Goal: Task Accomplishment & Management: Manage account settings

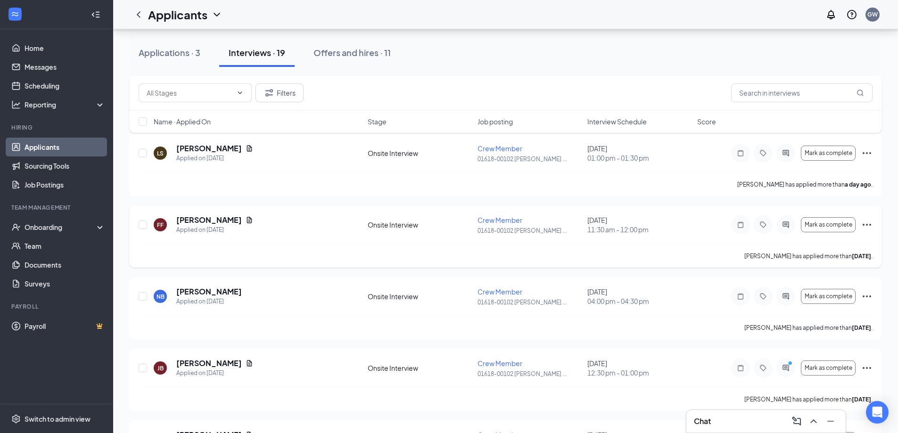
scroll to position [283, 0]
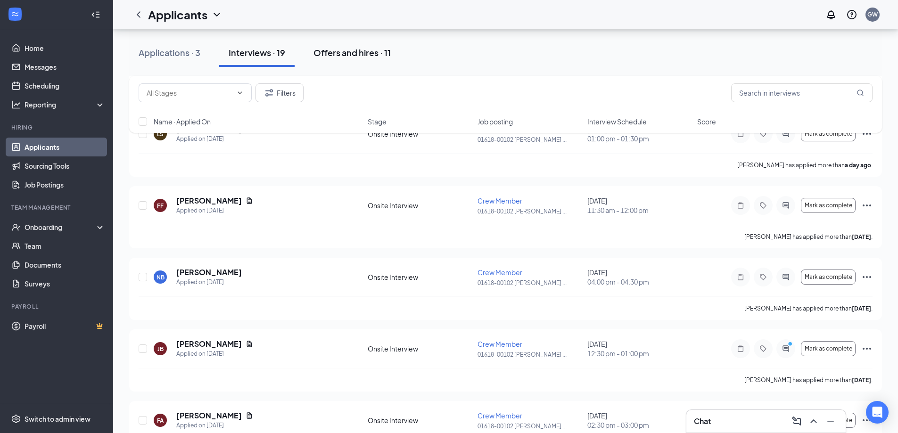
click at [354, 57] on div "Offers and hires · 11" at bounding box center [351, 53] width 77 height 12
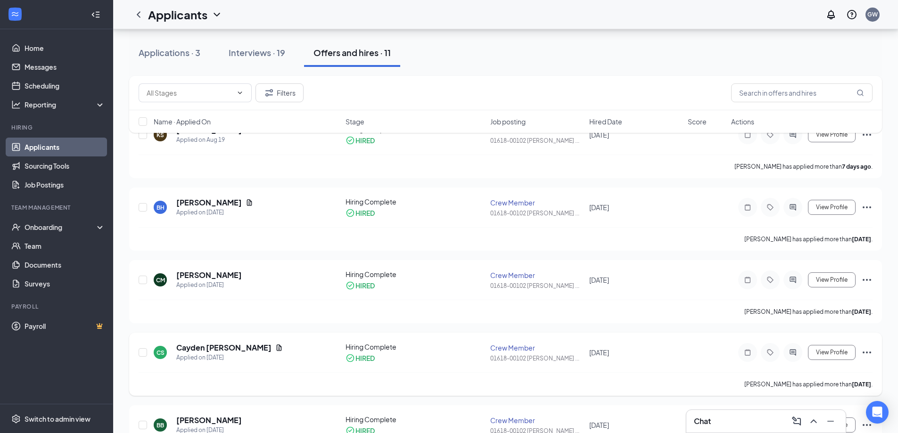
scroll to position [188, 0]
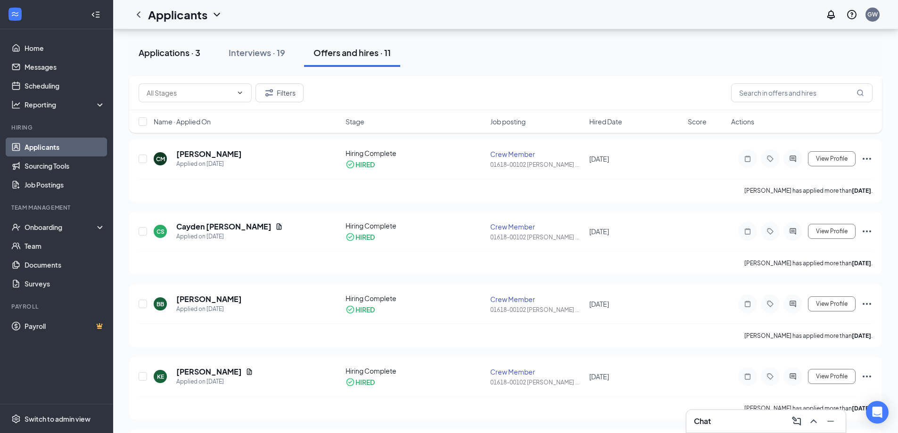
click at [189, 56] on div "Applications · 3" at bounding box center [170, 53] width 62 height 12
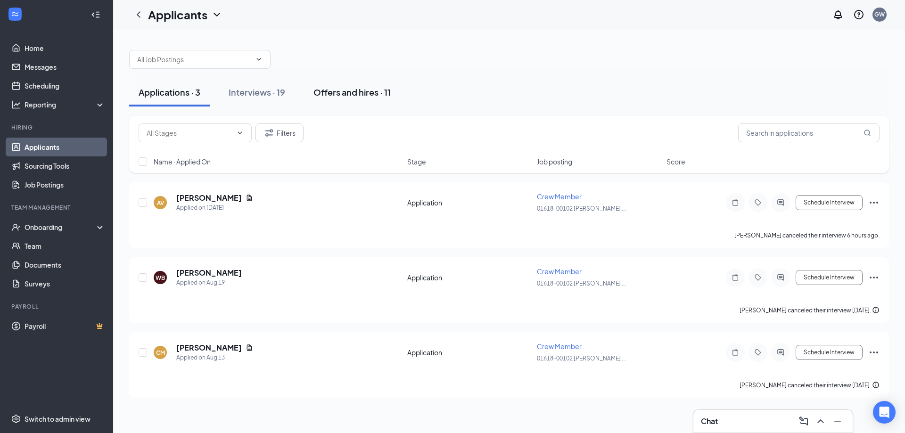
click at [355, 93] on div "Offers and hires · 11" at bounding box center [351, 92] width 77 height 12
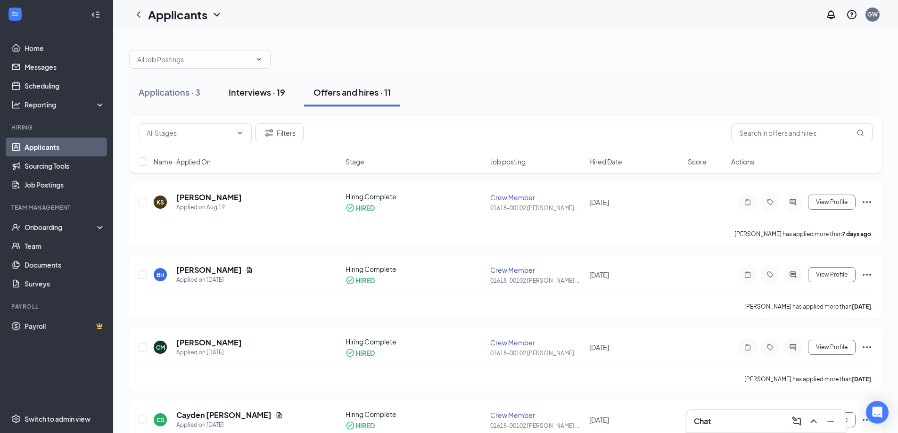
click at [276, 97] on div "Interviews · 19" at bounding box center [257, 92] width 57 height 12
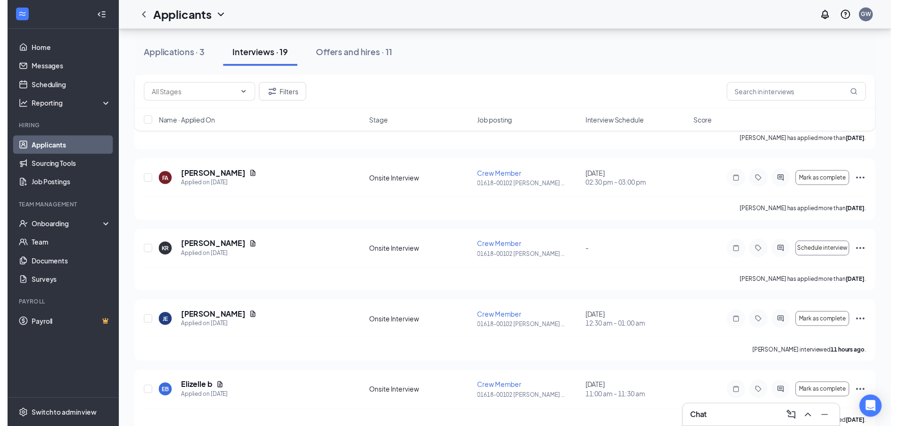
scroll to position [565, 0]
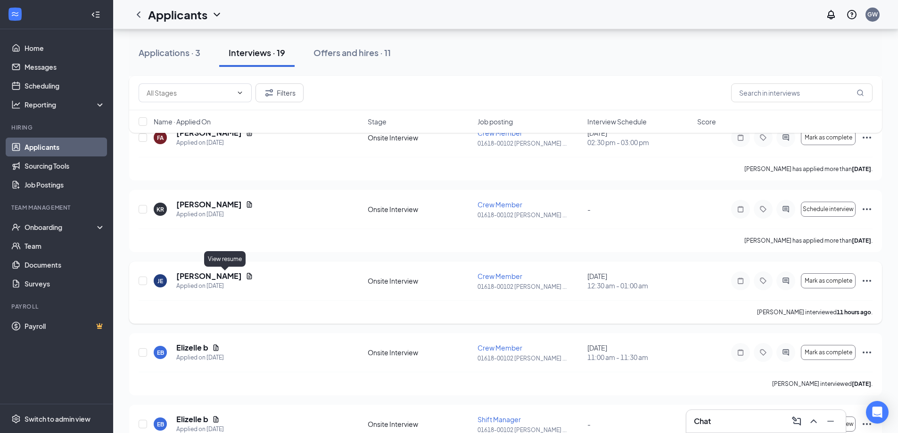
click at [245, 276] on icon "Document" at bounding box center [249, 276] width 8 height 8
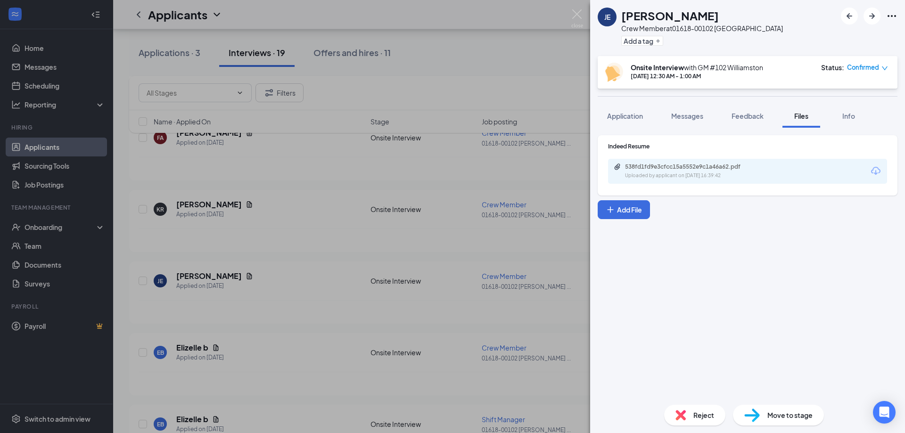
click at [871, 171] on icon "Download" at bounding box center [875, 170] width 11 height 11
click at [578, 13] on img at bounding box center [577, 18] width 12 height 18
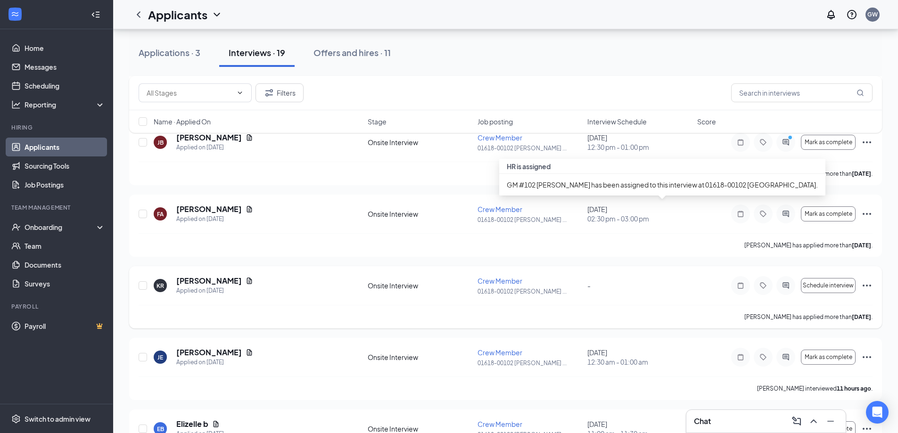
scroll to position [594, 0]
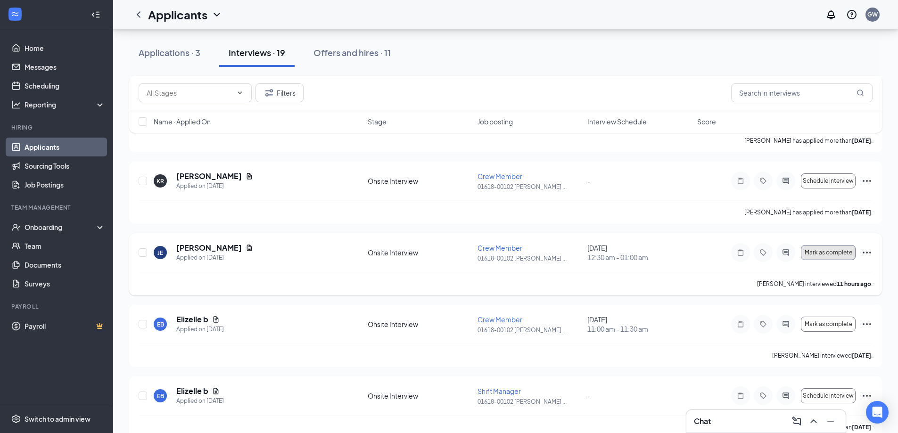
click at [842, 255] on span "Mark as complete" at bounding box center [828, 252] width 48 height 7
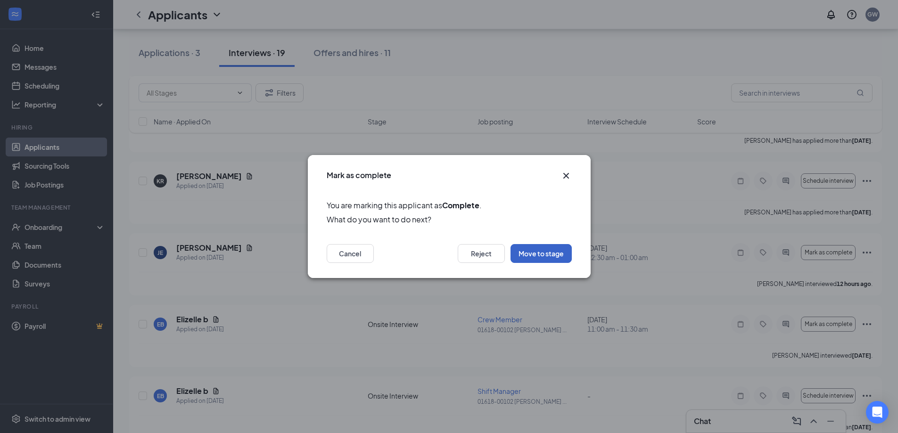
click at [534, 254] on button "Move to stage" at bounding box center [540, 253] width 61 height 19
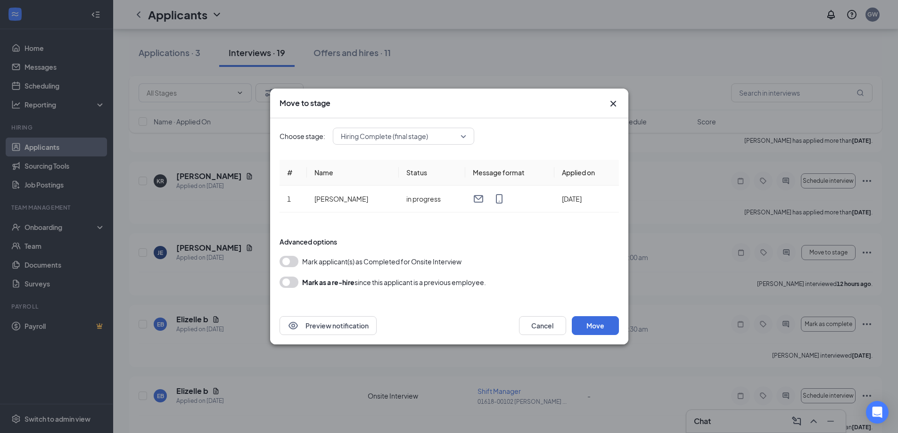
click at [294, 261] on button "button" at bounding box center [288, 261] width 19 height 11
click at [460, 136] on span "Hiring Complete (final stage)" at bounding box center [403, 136] width 125 height 14
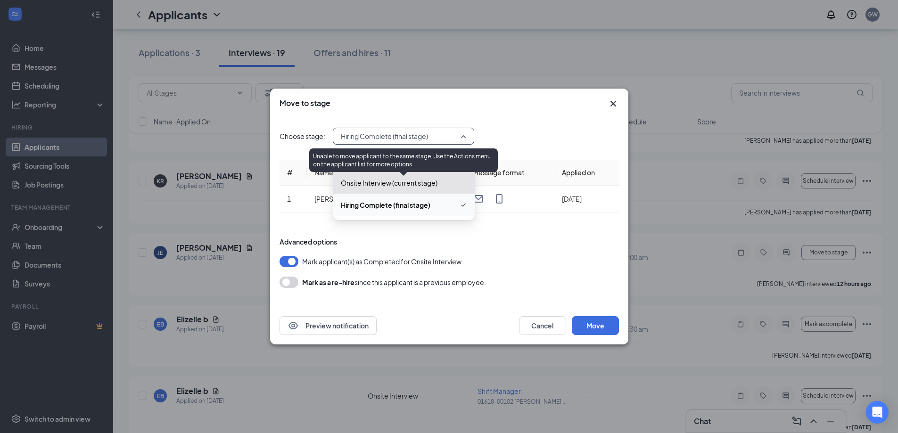
click at [451, 188] on span "Onsite Interview (current stage)" at bounding box center [404, 183] width 126 height 10
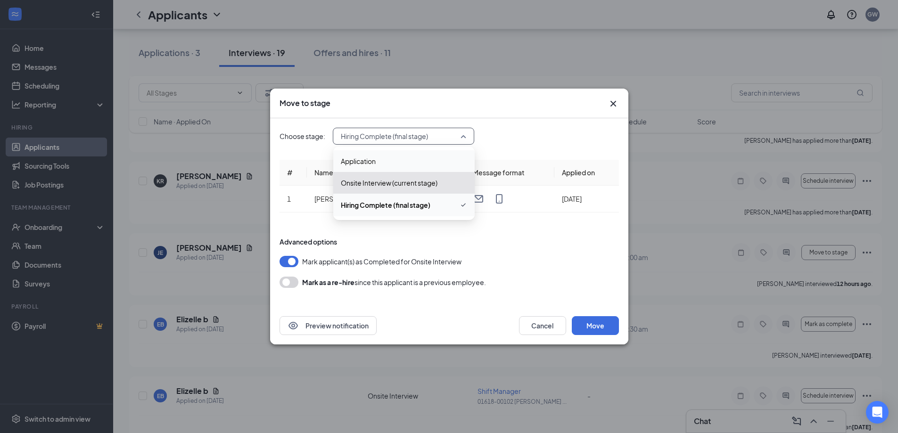
click at [416, 165] on span "Application" at bounding box center [404, 161] width 126 height 10
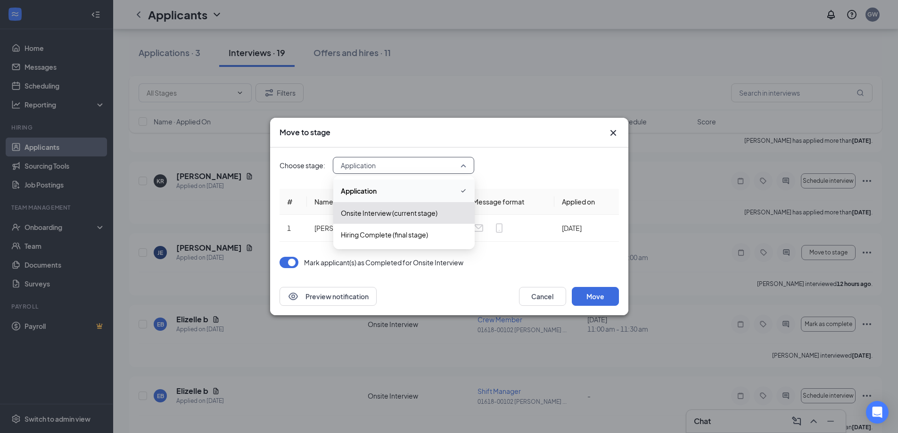
click at [465, 168] on span "Application" at bounding box center [403, 165] width 125 height 14
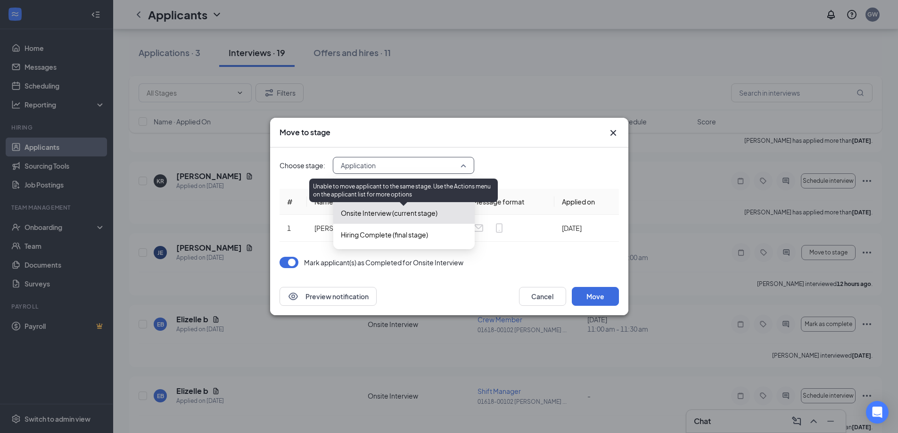
click at [446, 217] on span "Onsite Interview (current stage)" at bounding box center [404, 213] width 126 height 10
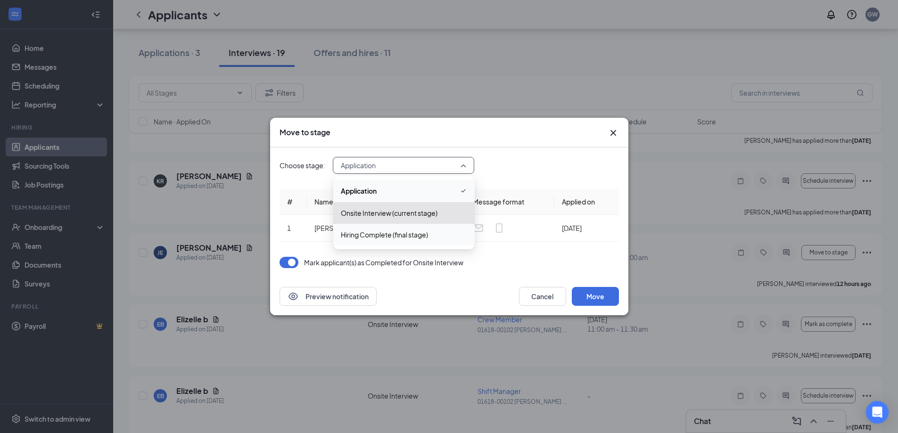
click at [536, 168] on div "Choose stage: Application 4007245 4007246 Application Onsite Interview (current…" at bounding box center [448, 165] width 339 height 17
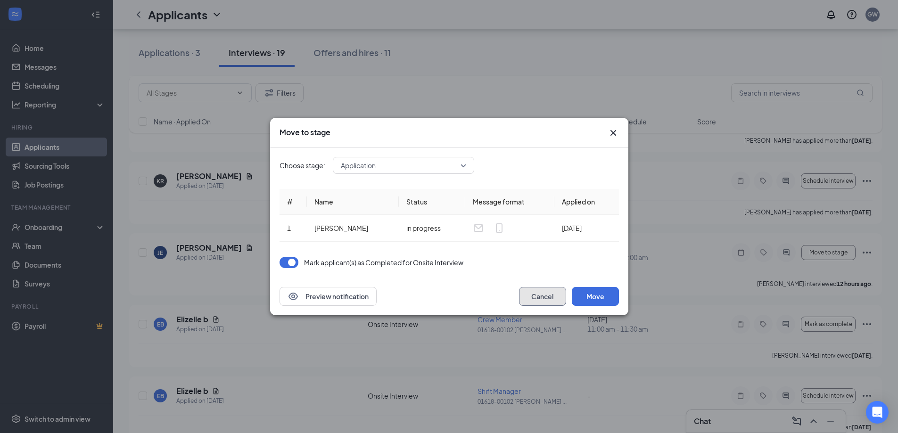
click at [544, 296] on button "Cancel" at bounding box center [542, 296] width 47 height 19
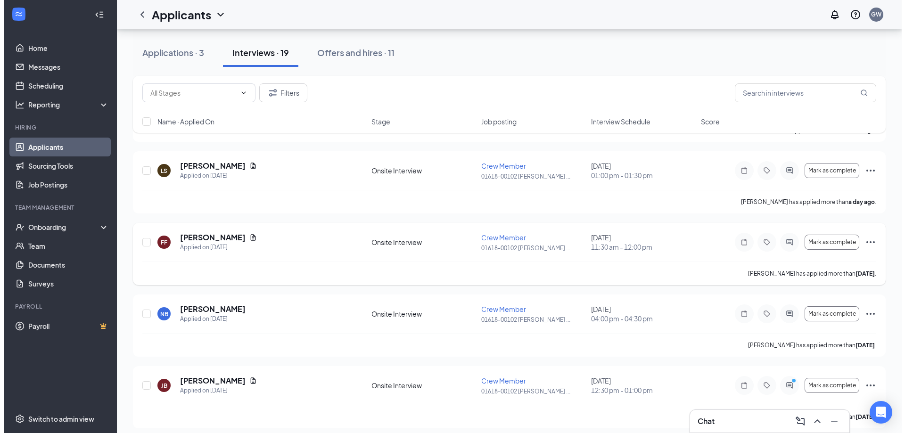
scroll to position [217, 0]
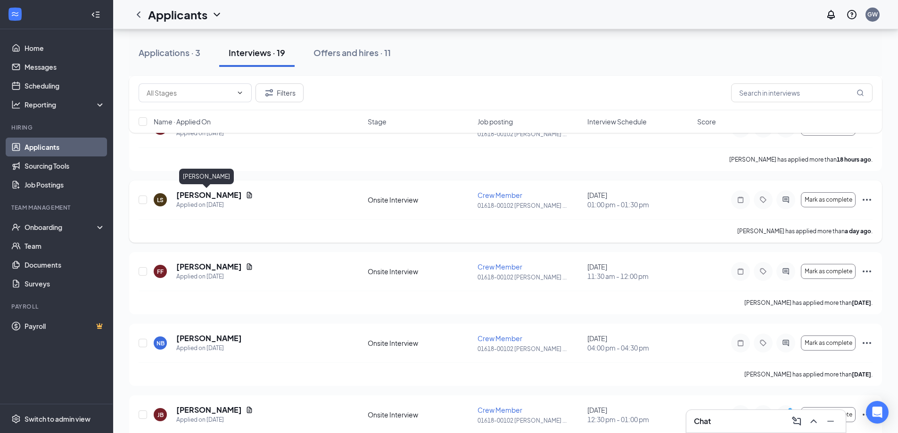
click at [213, 195] on h5 "[PERSON_NAME]" at bounding box center [208, 195] width 65 height 10
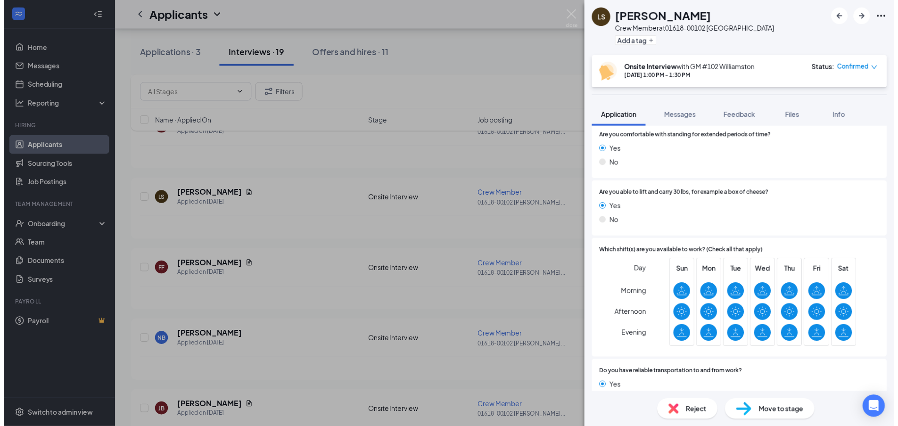
scroll to position [283, 0]
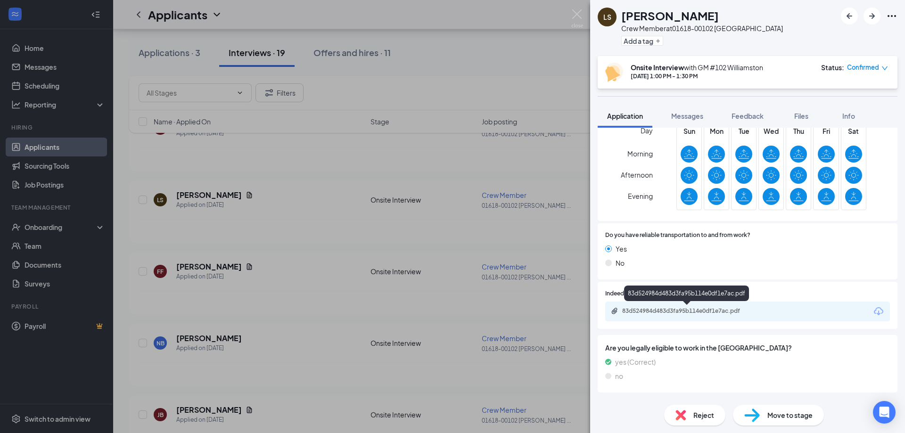
click at [706, 309] on div "83d524984d483d3fa95b114e0df1e7ac.pdf" at bounding box center [688, 311] width 132 height 8
click at [572, 13] on img at bounding box center [577, 18] width 12 height 18
